Goal: Go to known website: Access a specific website the user already knows

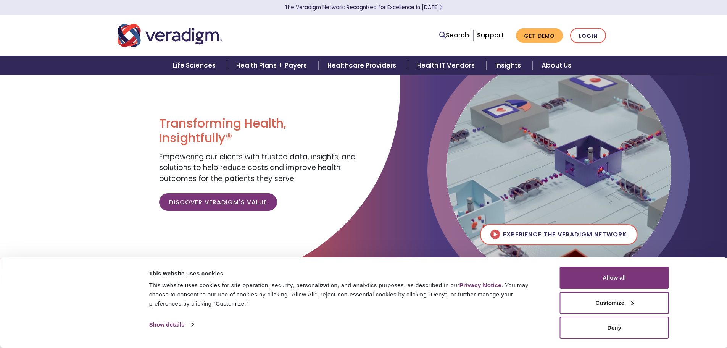
click at [586, 31] on link "Login" at bounding box center [588, 36] width 36 height 16
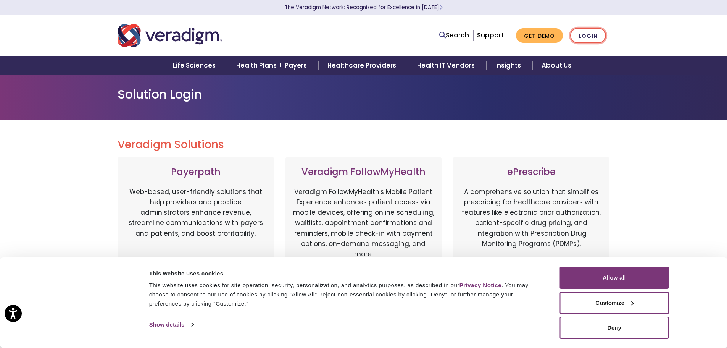
click at [589, 34] on link "Login" at bounding box center [588, 36] width 36 height 16
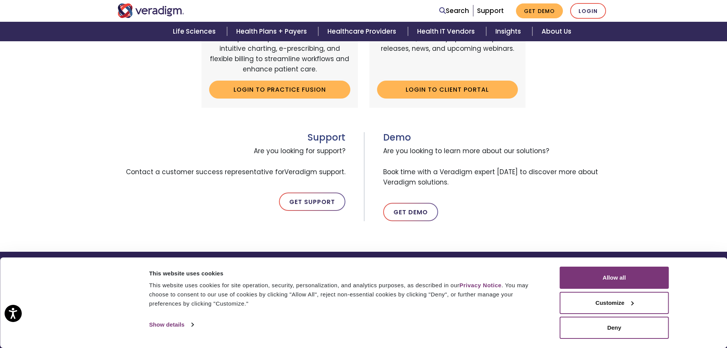
scroll to position [240, 0]
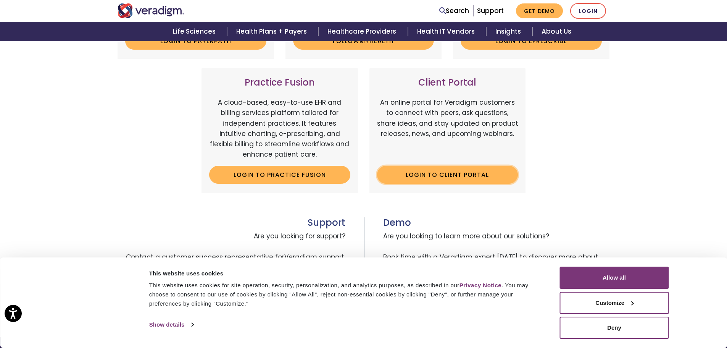
click at [456, 175] on link "Login to Client Portal" at bounding box center [447, 175] width 141 height 18
